Goal: Transaction & Acquisition: Purchase product/service

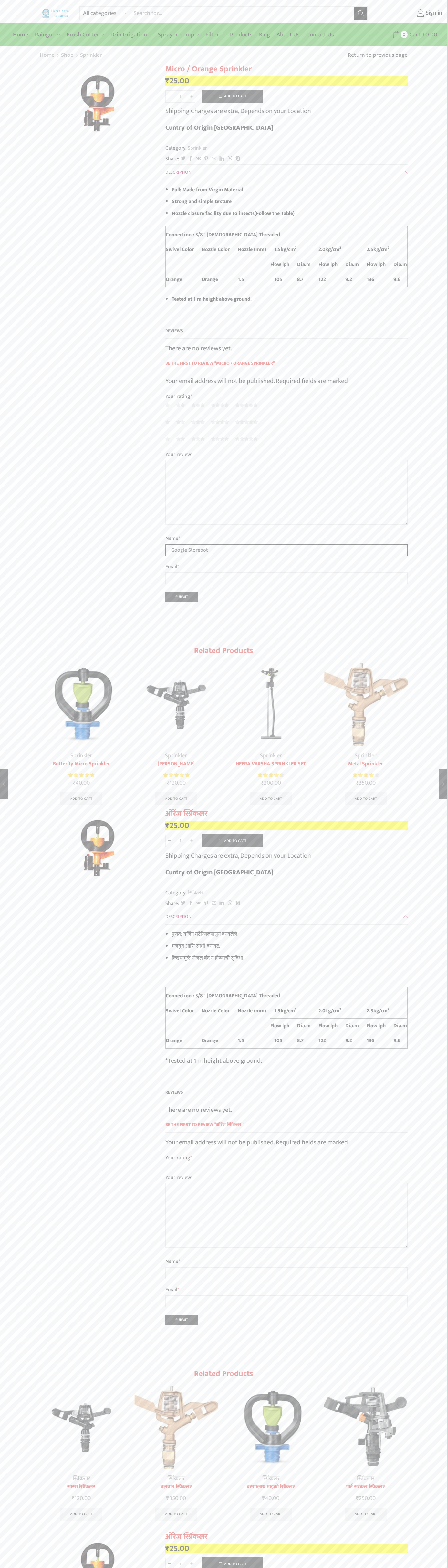
type input "Google Storebot"
click at [233, 96] on button "Add to cart" at bounding box center [232, 96] width 62 height 13
click at [406, 35] on span "Cart" at bounding box center [411, 35] width 13 height 9
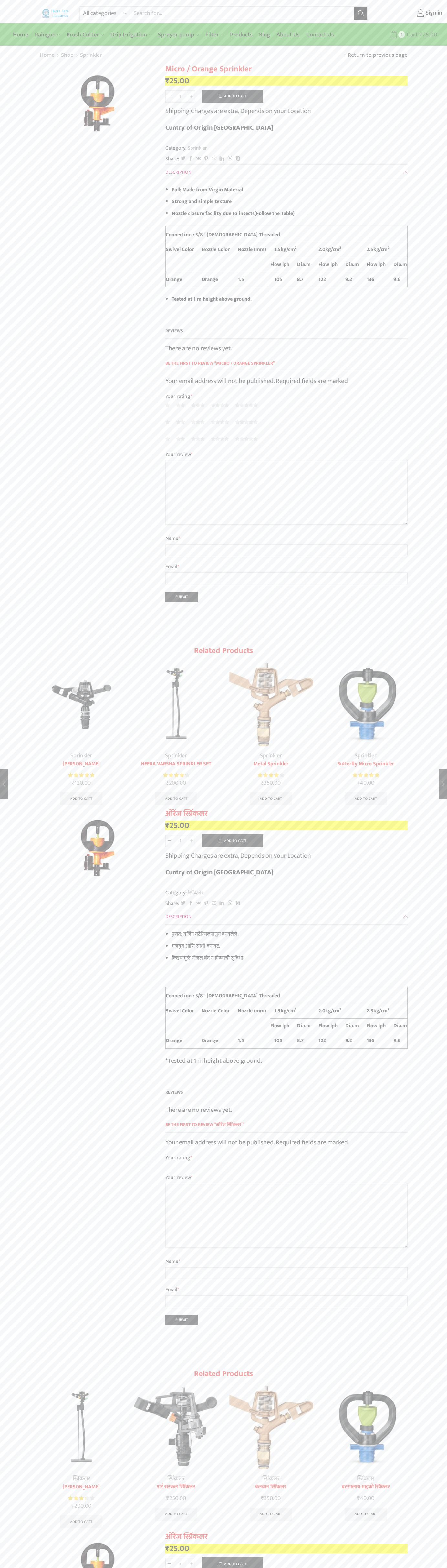
click at [406, 35] on span "Cart" at bounding box center [411, 35] width 13 height 9
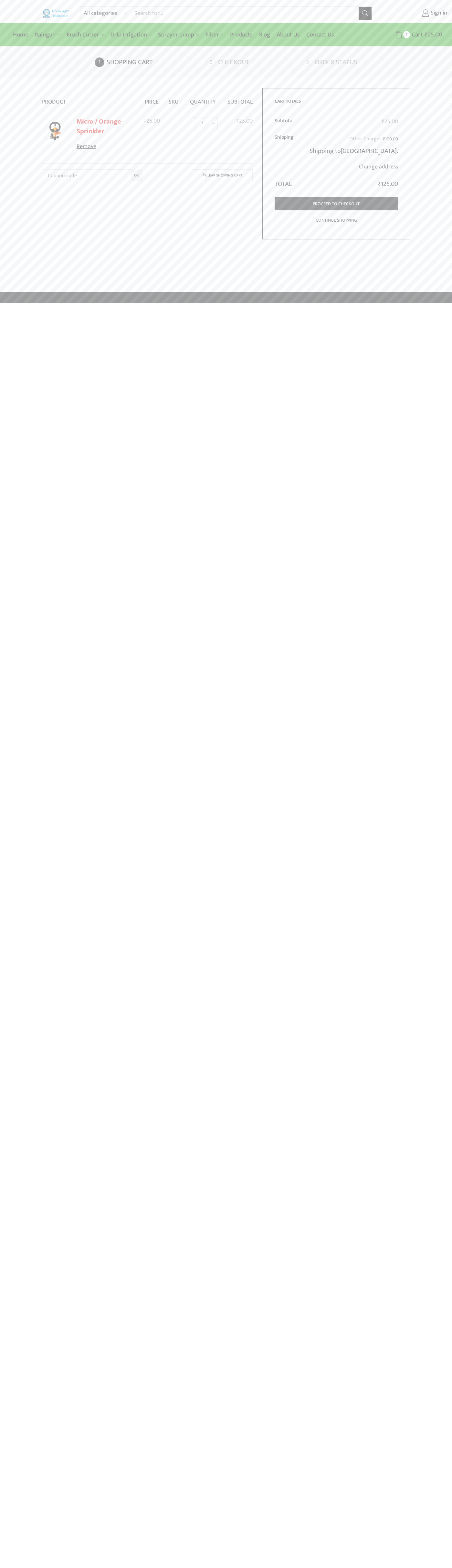
click at [105, 147] on link "Remove" at bounding box center [105, 147] width 58 height 9
